Goal: Complete application form

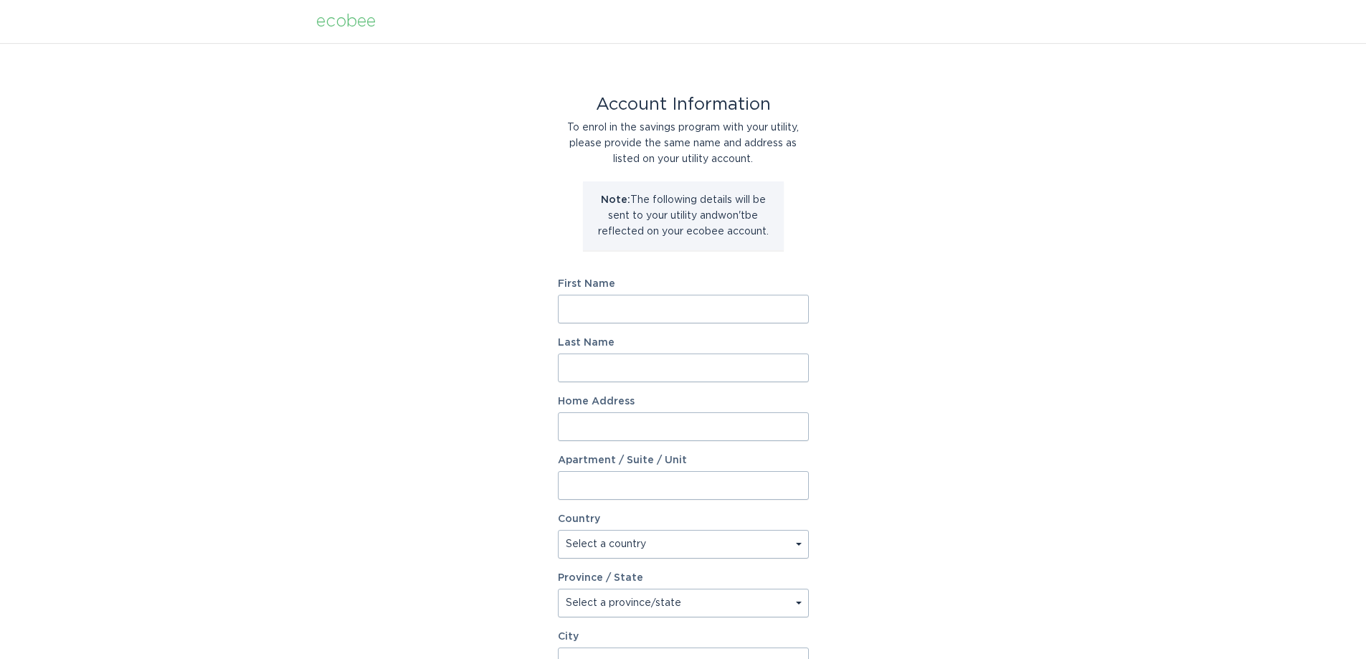
click at [693, 322] on input "First Name" at bounding box center [683, 309] width 251 height 29
type input "a"
type input "[PERSON_NAME]"
type input "[STREET_ADDRESS]"
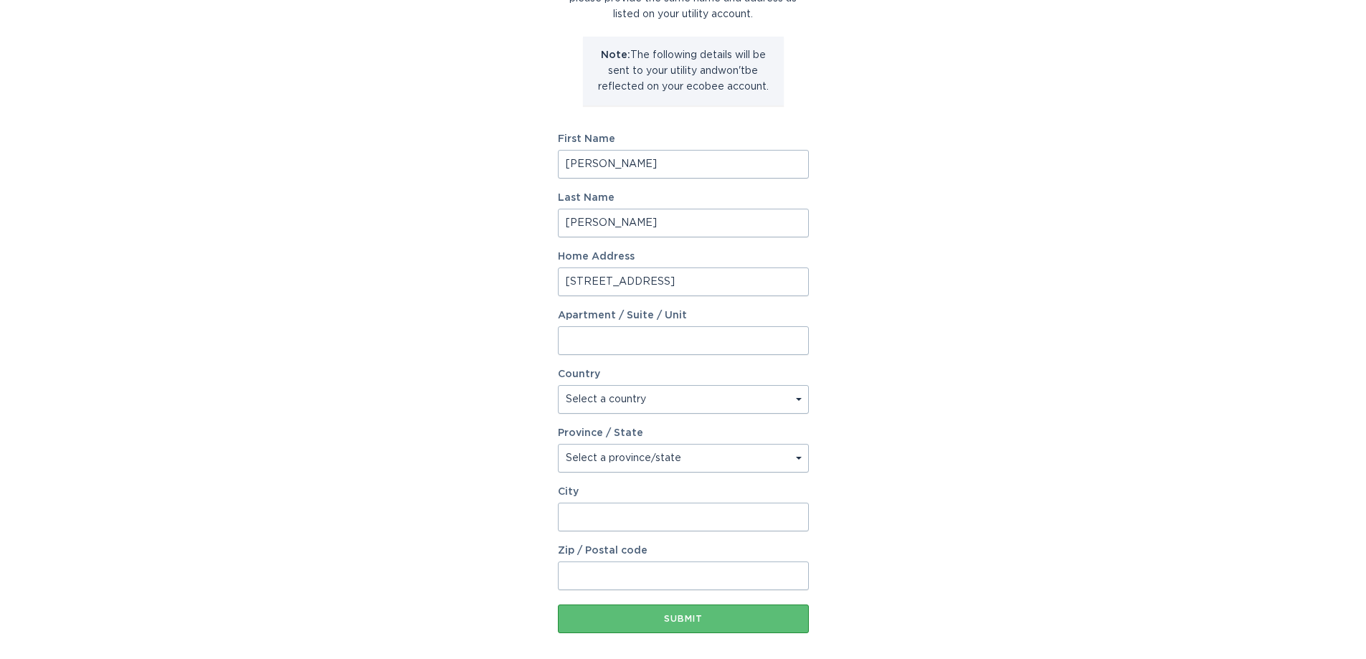
scroll to position [214, 0]
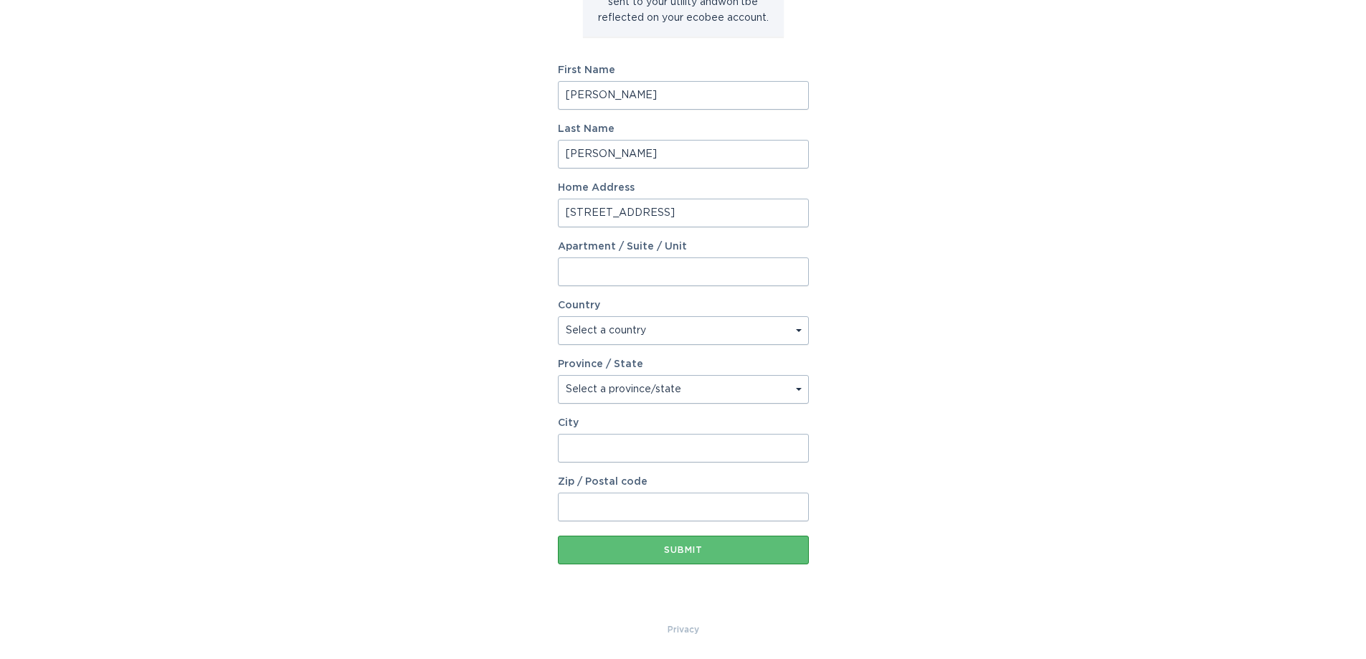
click at [678, 327] on select "Select a country [GEOGRAPHIC_DATA] [GEOGRAPHIC_DATA]" at bounding box center [683, 330] width 251 height 29
select select "US"
click at [558, 316] on select "Select a country [GEOGRAPHIC_DATA] [GEOGRAPHIC_DATA]" at bounding box center [683, 330] width 251 height 29
click at [633, 384] on select "Select a province/state [US_STATE] [US_STATE] [US_STATE] [US_STATE] [US_STATE] …" at bounding box center [683, 389] width 251 height 29
select select "CO"
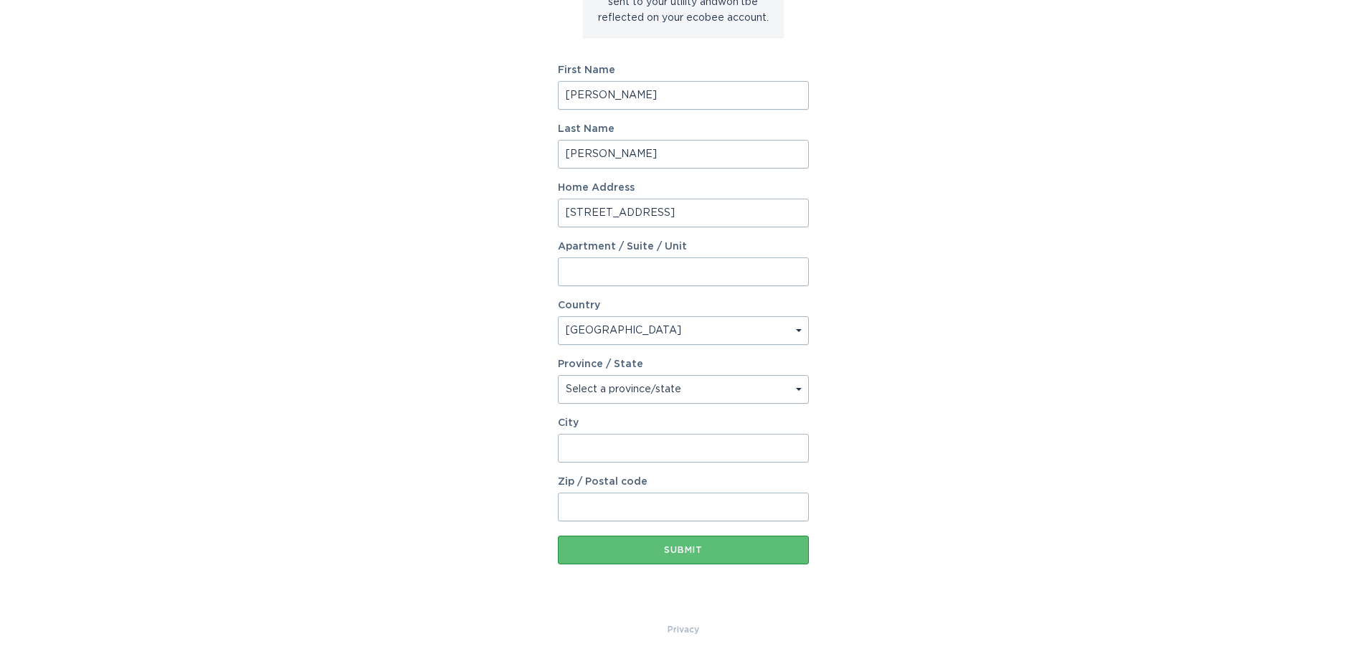
click at [558, 375] on select "Select a province/state [US_STATE] [US_STATE] [US_STATE] [US_STATE] [US_STATE] …" at bounding box center [683, 389] width 251 height 29
click at [701, 429] on div "City" at bounding box center [683, 440] width 251 height 44
click at [665, 447] on input "City" at bounding box center [683, 448] width 251 height 29
click at [893, 415] on div "Account Information To enrol in the savings program with your utility, please p…" at bounding box center [683, 225] width 1366 height 792
drag, startPoint x: 757, startPoint y: 452, endPoint x: 758, endPoint y: 440, distance: 11.5
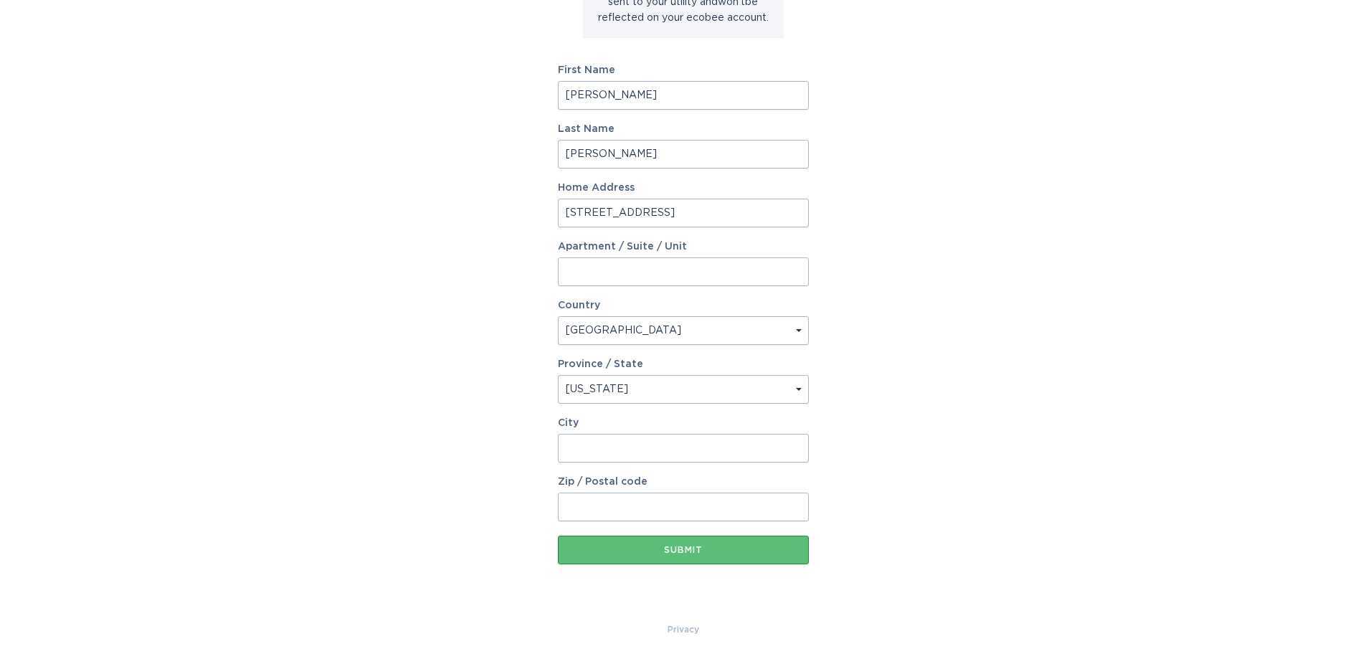
click at [757, 452] on input "City" at bounding box center [683, 448] width 251 height 29
type input "[GEOGRAPHIC_DATA]"
type input "80126"
click at [728, 552] on div "Submit" at bounding box center [683, 550] width 237 height 9
